Goal: Information Seeking & Learning: Learn about a topic

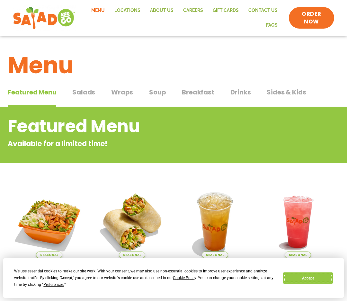
click at [306, 278] on button "Accept" at bounding box center [307, 277] width 49 height 11
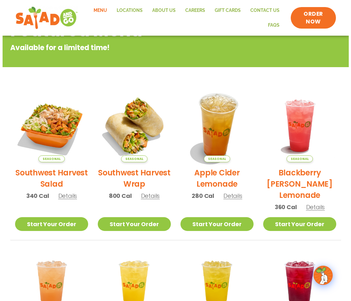
scroll to position [96, 0]
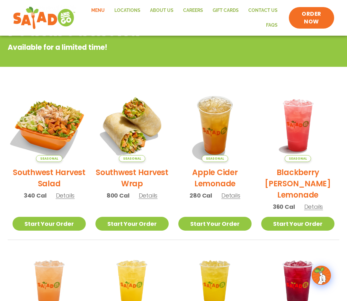
click at [45, 129] on img at bounding box center [49, 125] width 86 height 86
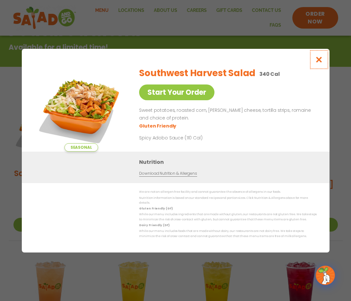
click at [318, 63] on icon "Close modal" at bounding box center [319, 59] width 8 height 7
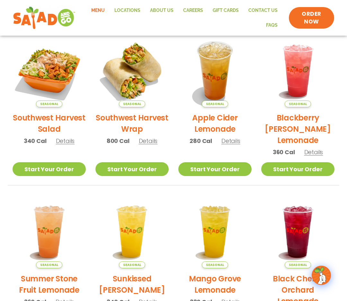
scroll to position [47, 0]
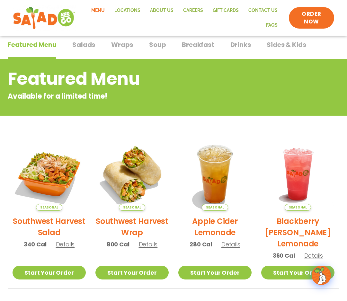
click at [88, 47] on span "Salads" at bounding box center [83, 45] width 23 height 10
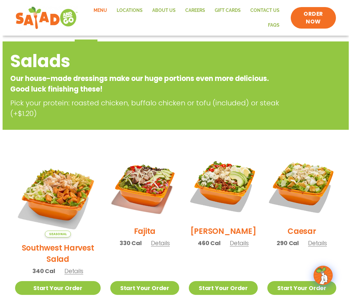
scroll to position [80, 0]
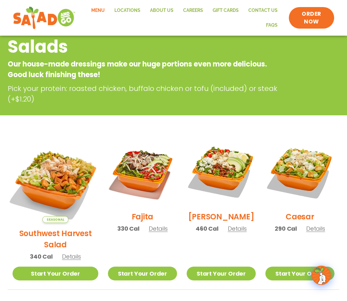
click at [66, 160] on img at bounding box center [55, 180] width 100 height 100
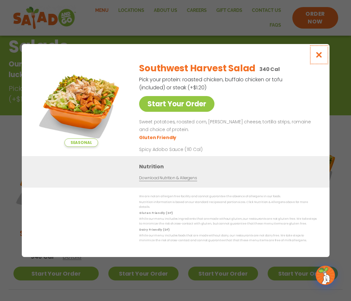
click at [318, 56] on icon "Close modal" at bounding box center [319, 54] width 8 height 7
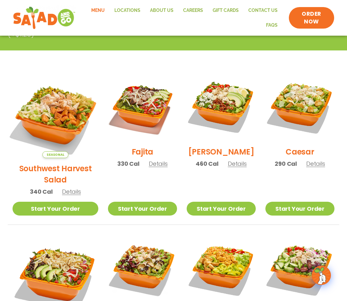
scroll to position [139, 0]
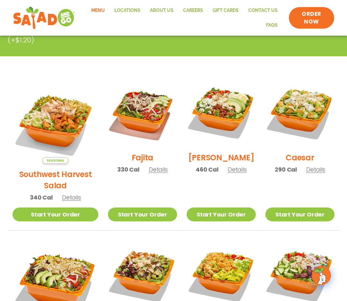
drag, startPoint x: 63, startPoint y: 64, endPoint x: 82, endPoint y: 78, distance: 23.2
click at [63, 64] on section "Salads Our house-made dressings make our huge portions even more delicious. Goo…" at bounding box center [173, 250] width 347 height 564
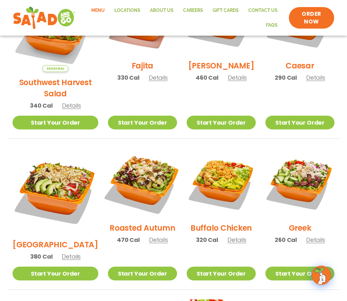
scroll to position [235, 0]
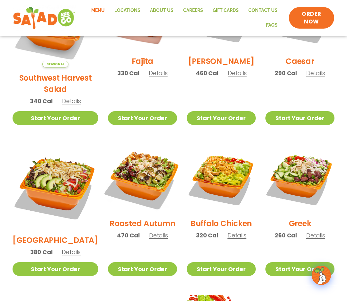
click at [126, 169] on img at bounding box center [142, 178] width 81 height 81
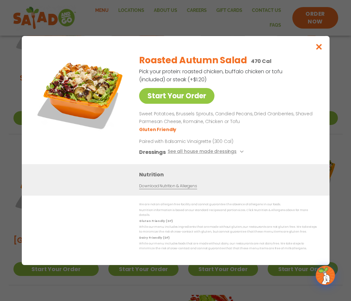
click at [94, 91] on img at bounding box center [81, 94] width 90 height 90
click at [319, 50] on icon "Close modal" at bounding box center [319, 46] width 8 height 7
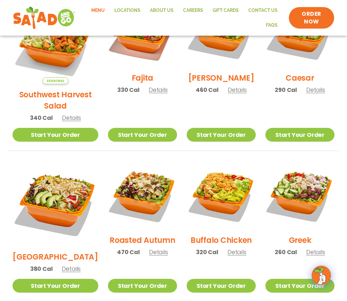
scroll to position [203, 0]
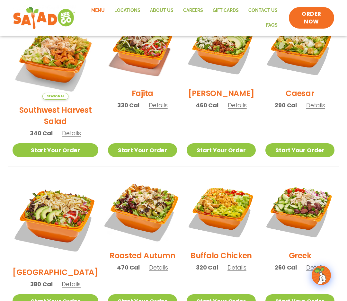
click at [108, 195] on img at bounding box center [142, 210] width 81 height 81
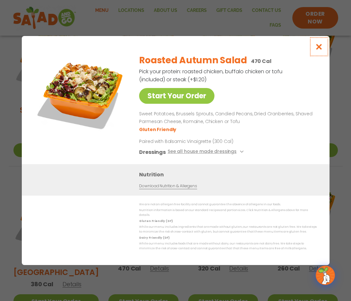
click at [320, 47] on icon "Close modal" at bounding box center [319, 46] width 8 height 7
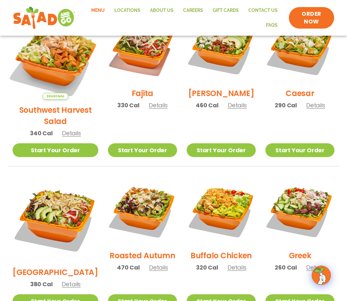
click at [35, 58] on img at bounding box center [55, 56] width 100 height 100
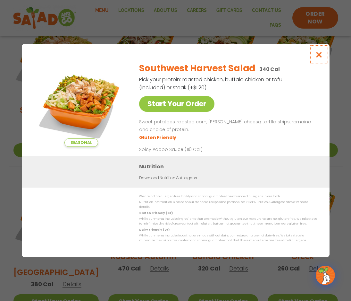
click at [323, 57] on icon "Close modal" at bounding box center [319, 54] width 8 height 7
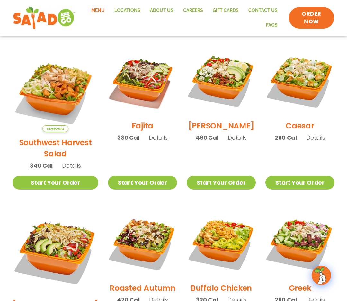
scroll to position [171, 0]
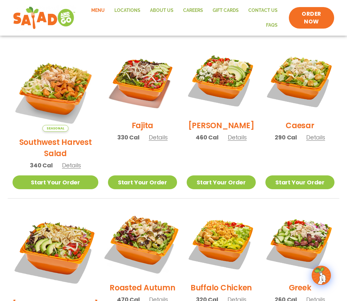
click at [121, 220] on img at bounding box center [142, 242] width 81 height 81
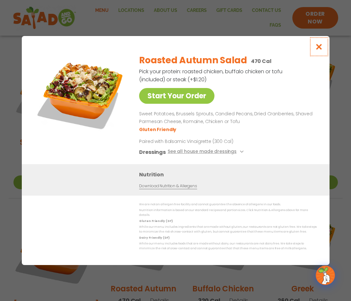
click at [321, 50] on icon "Close modal" at bounding box center [319, 46] width 8 height 7
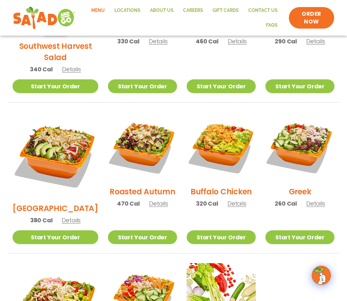
scroll to position [267, 0]
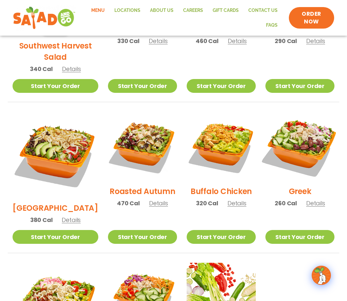
click at [306, 126] on img at bounding box center [299, 146] width 81 height 81
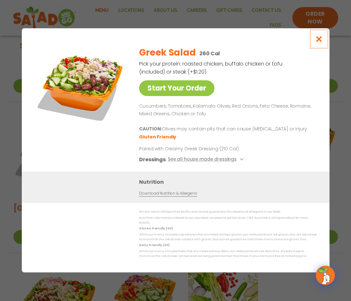
click at [322, 41] on icon "Close modal" at bounding box center [319, 39] width 8 height 7
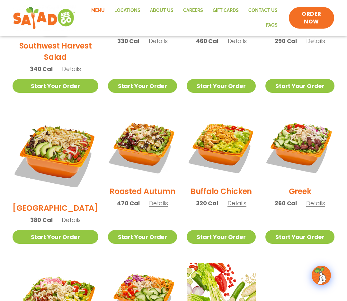
click at [332, 94] on ul "Seasonal Southwest Harvest Salad 340 Cal Details Start Your Order Seasonal Star…" at bounding box center [173, 177] width 331 height 454
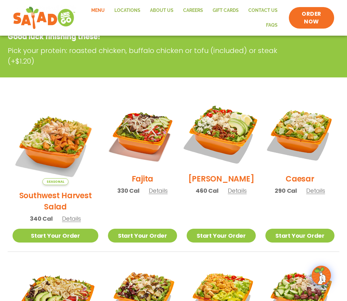
scroll to position [128, 0]
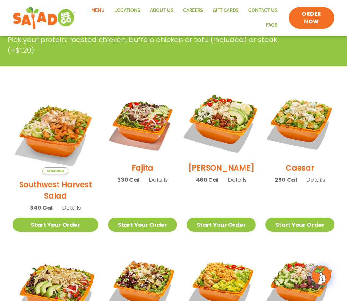
click at [212, 125] on img at bounding box center [220, 122] width 81 height 81
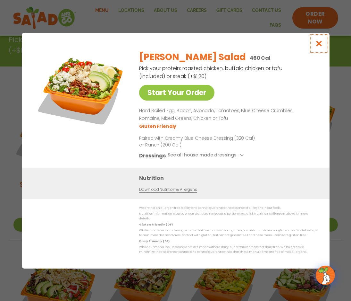
click at [320, 43] on icon "Close modal" at bounding box center [319, 43] width 8 height 7
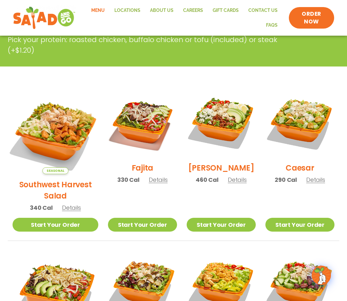
click at [49, 129] on img at bounding box center [55, 131] width 100 height 100
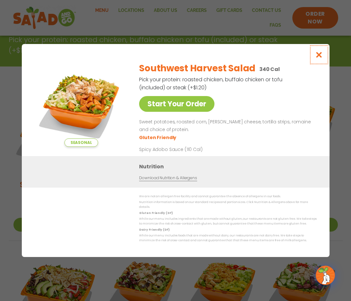
click at [317, 58] on icon "Close modal" at bounding box center [319, 54] width 8 height 7
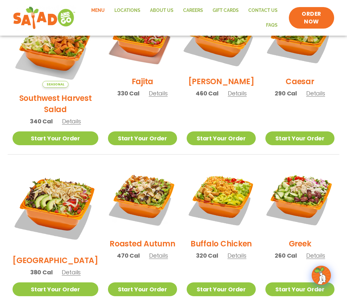
scroll to position [225, 0]
